Goal: Navigation & Orientation: Find specific page/section

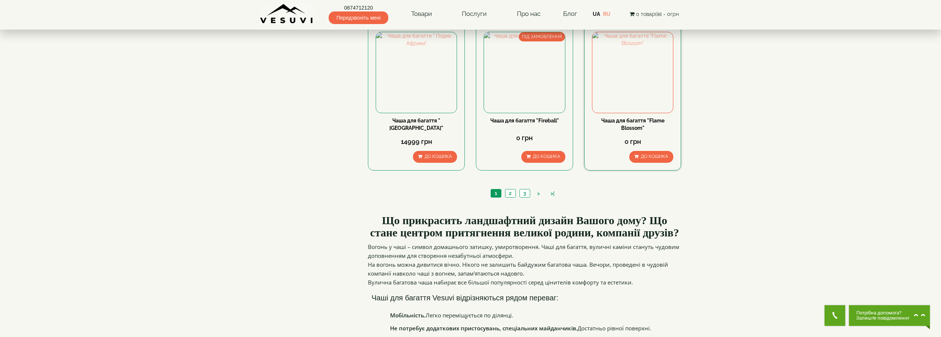
scroll to position [703, 0]
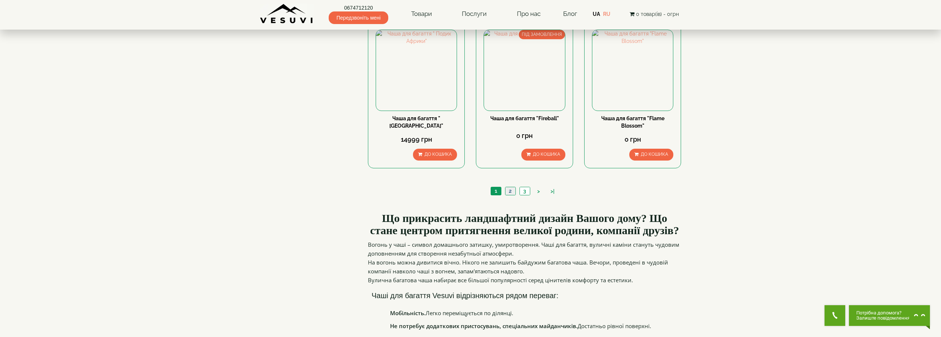
click at [508, 187] on link "2" at bounding box center [510, 191] width 10 height 8
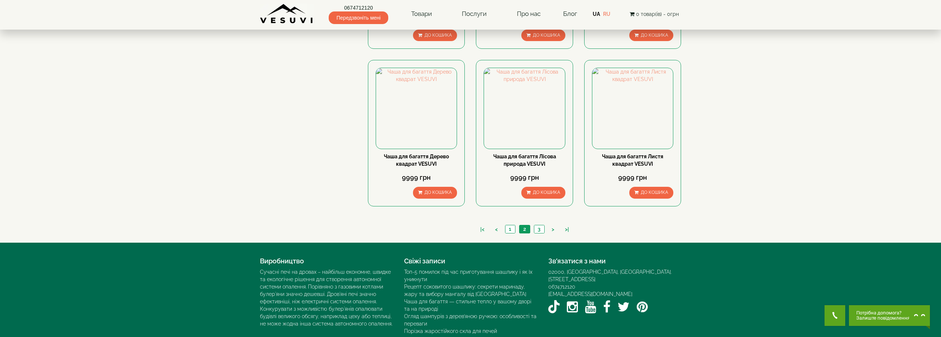
scroll to position [666, 0]
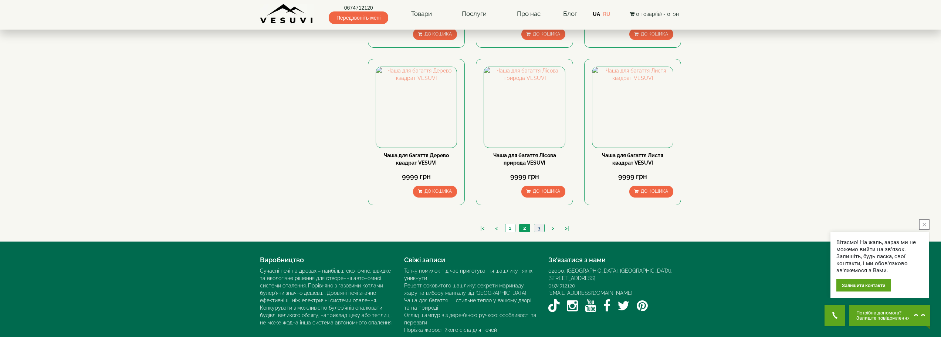
click at [536, 229] on link "3" at bounding box center [539, 228] width 10 height 8
